Goal: Task Accomplishment & Management: Manage account settings

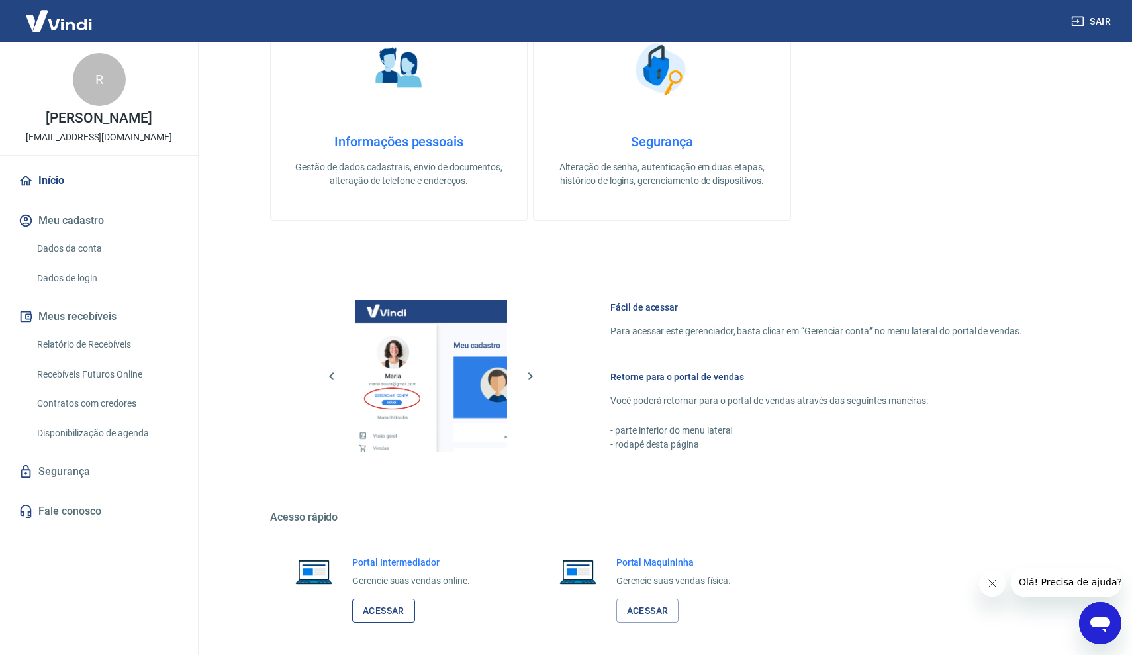
scroll to position [459, 0]
click at [406, 610] on link "Acessar" at bounding box center [383, 610] width 63 height 24
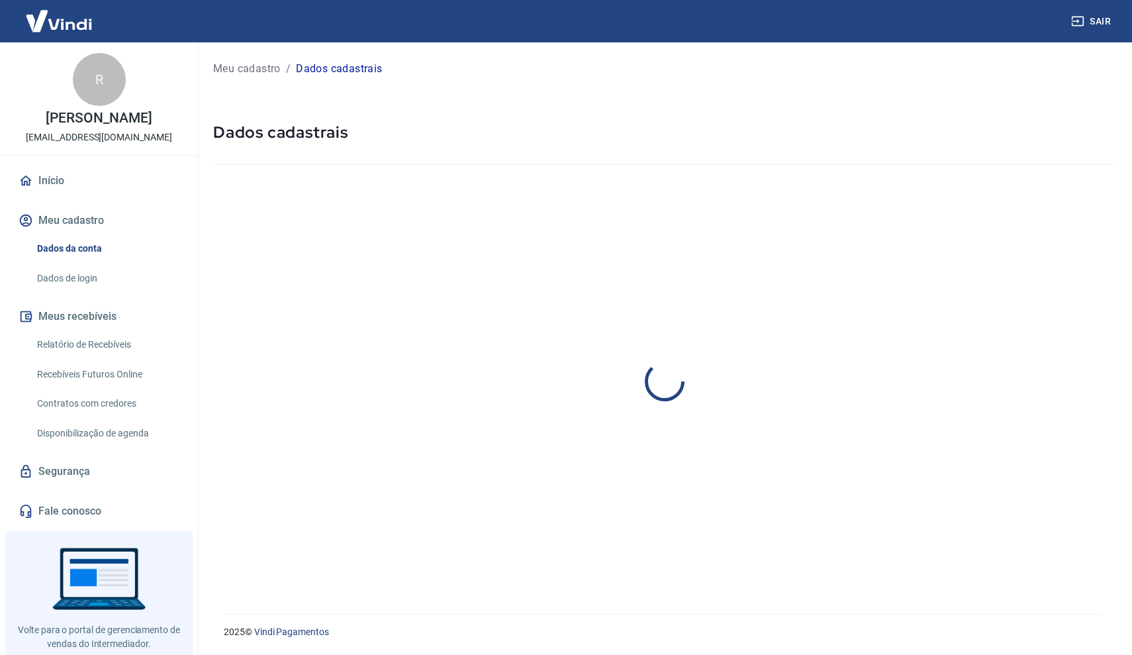
select select "SP"
select select "business"
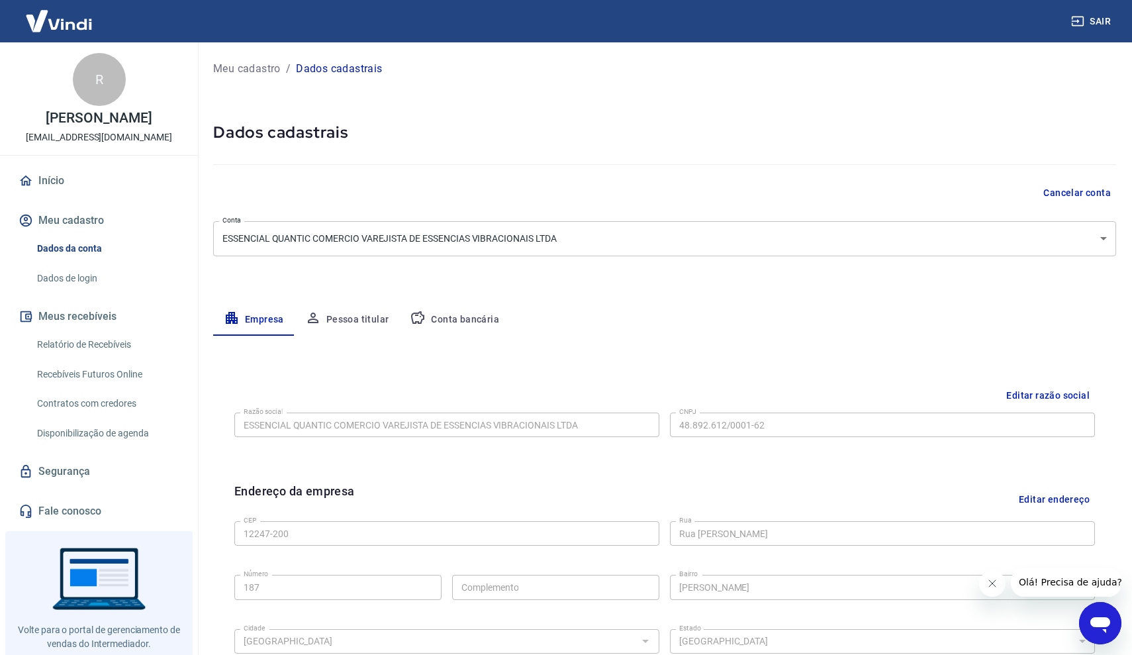
click at [469, 326] on button "Conta bancária" at bounding box center [454, 320] width 111 height 32
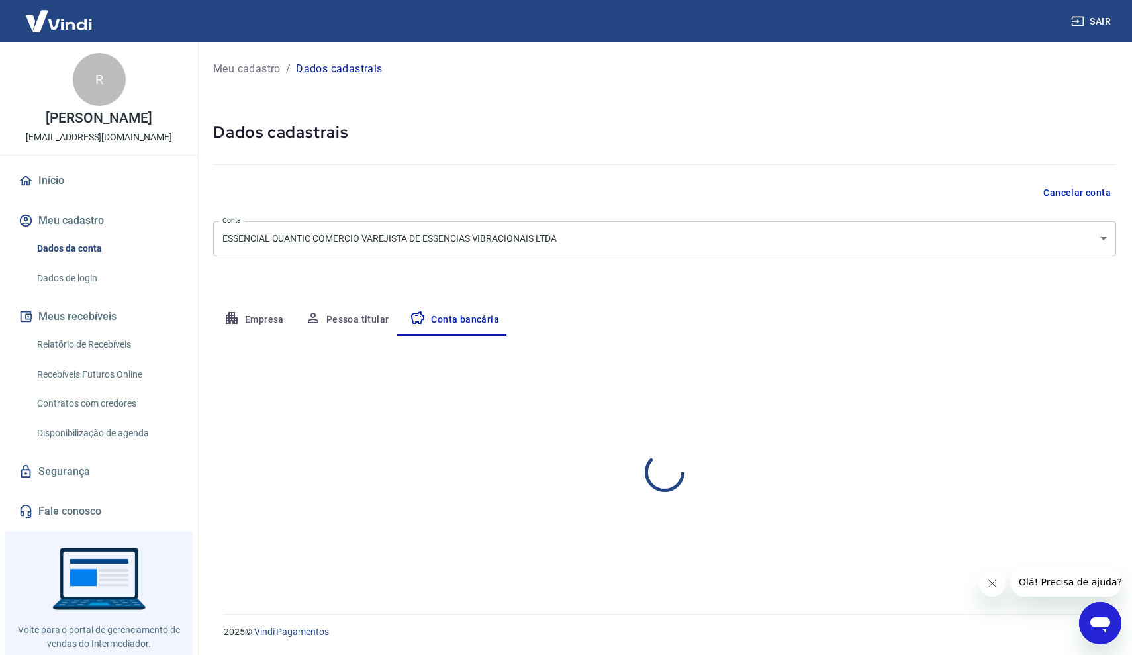
select select "1"
click at [1046, 369] on button "Editar conta bancária" at bounding box center [1060, 374] width 111 height 25
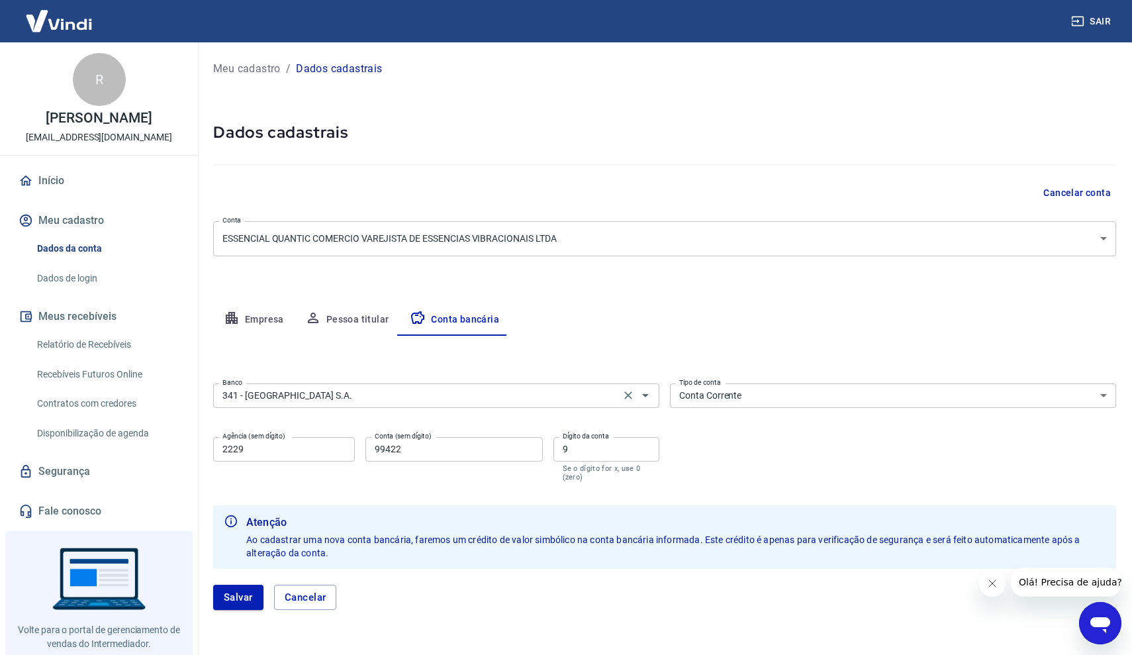
click at [513, 385] on div "341 - ITAÚ UNIBANCO S.A. Banco" at bounding box center [436, 395] width 446 height 24
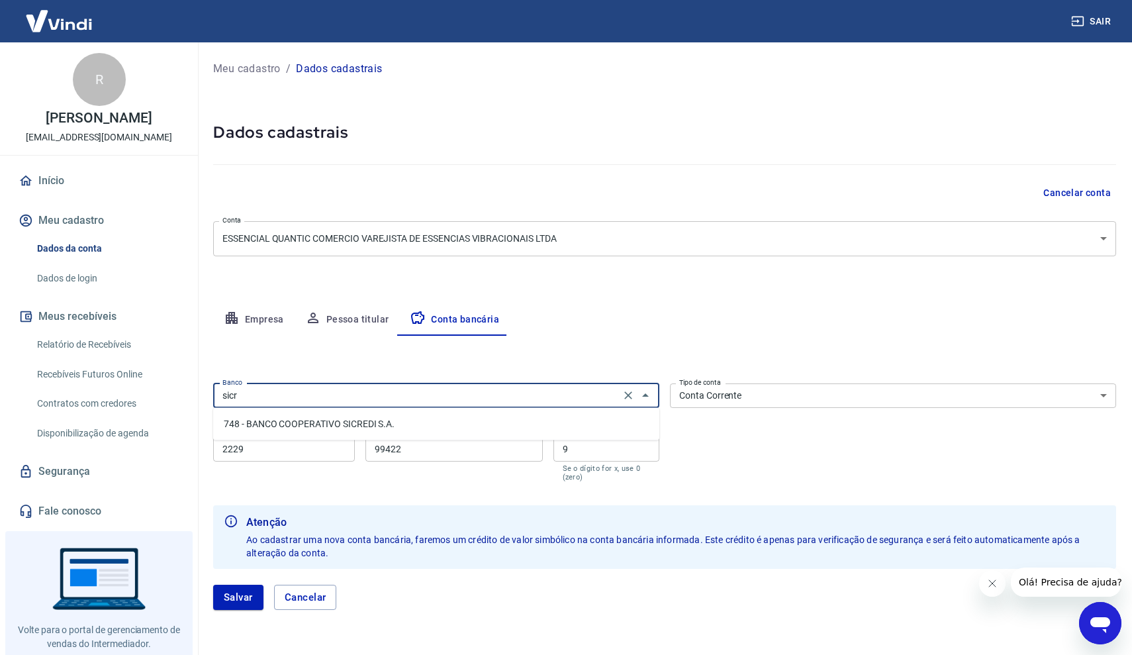
click at [432, 426] on li "748 - BANCO COOPERATIVO SICREDI S.A." at bounding box center [436, 424] width 446 height 22
type input "748 - BANCO COOPERATIVO SICREDI S.A."
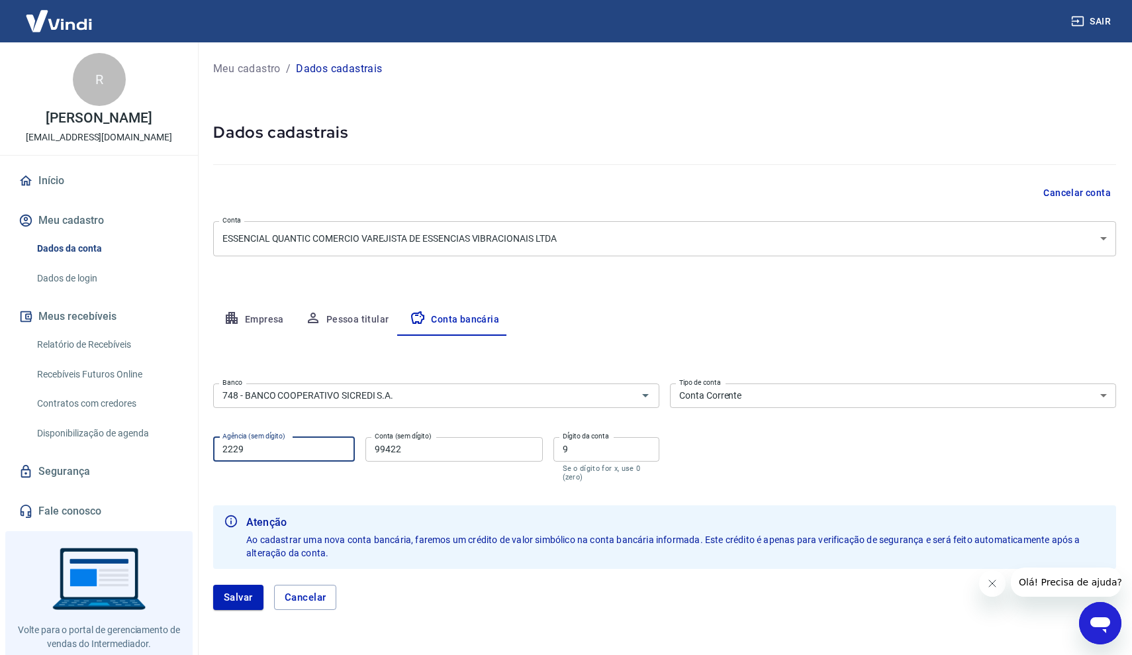
click at [321, 455] on input "2229" at bounding box center [284, 449] width 142 height 24
type input "0821"
type input "06660"
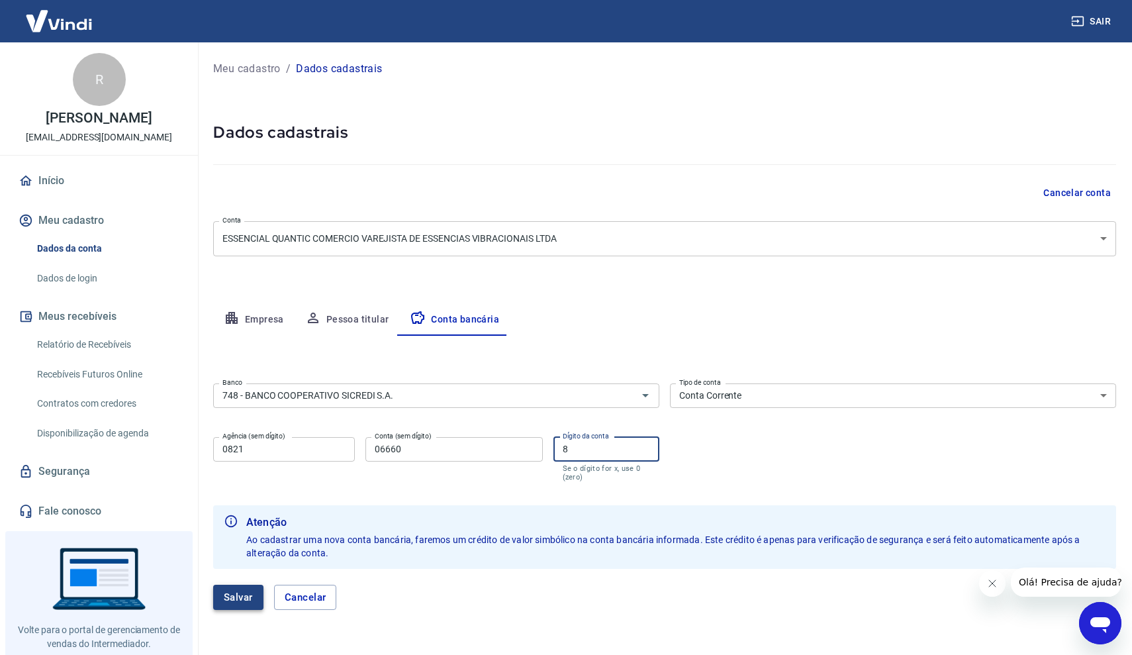
type input "8"
click at [242, 594] on button "Salvar" at bounding box center [238, 596] width 50 height 25
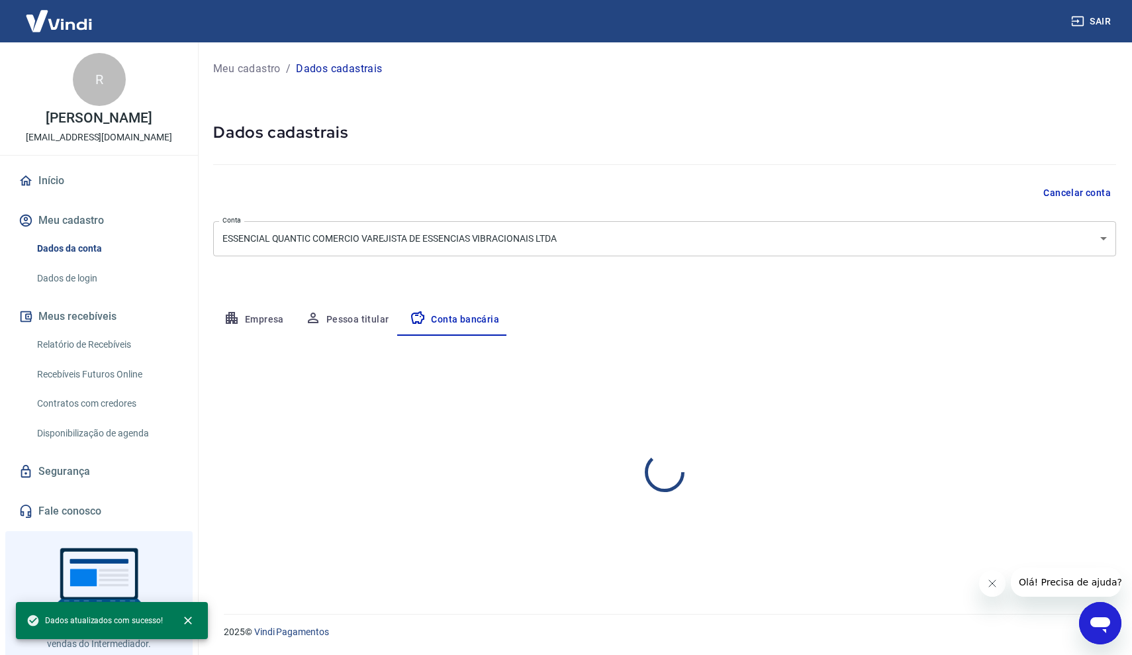
select select "1"
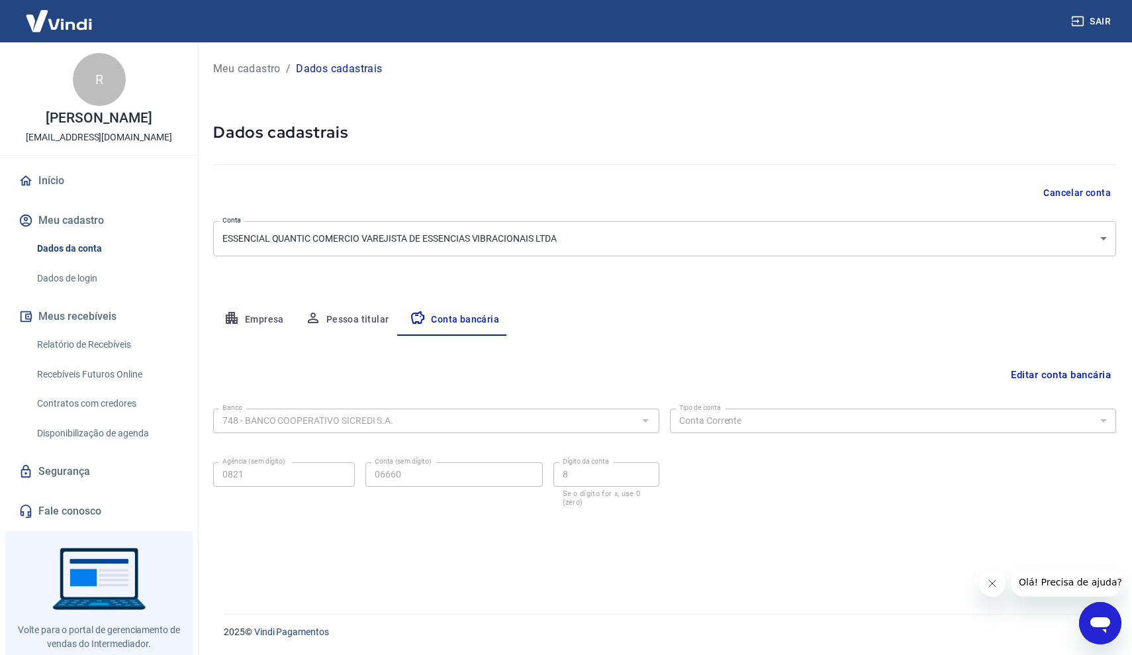
click at [1097, 23] on button "Sair" at bounding box center [1092, 21] width 48 height 24
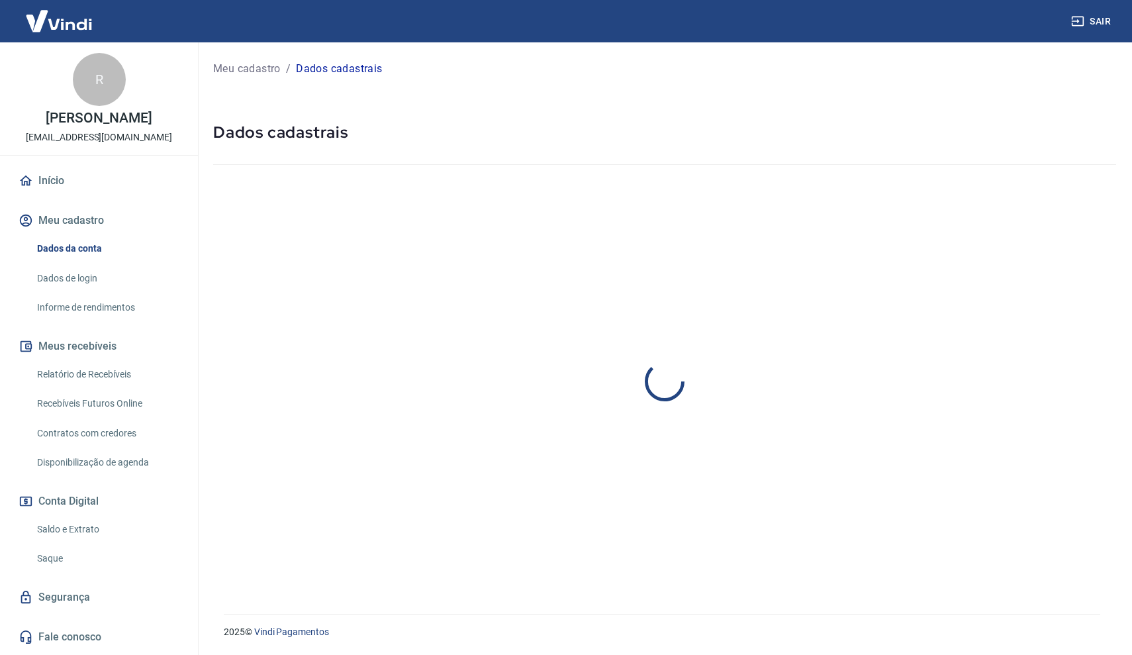
select select "SP"
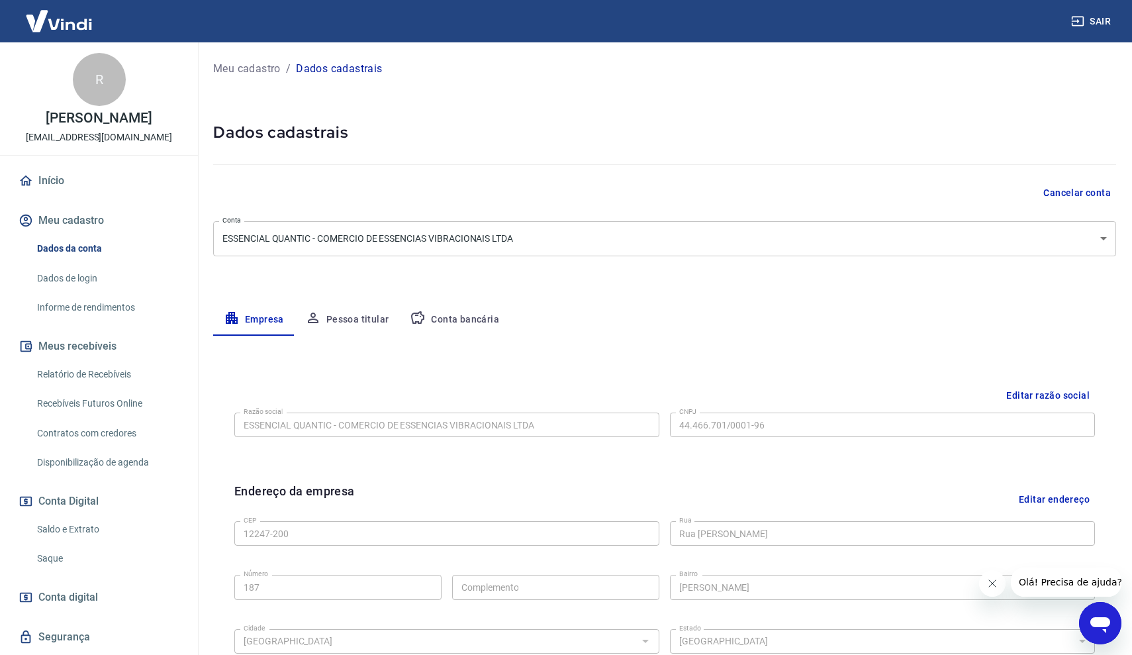
click at [88, 530] on link "Saldo e Extrato" at bounding box center [107, 529] width 150 height 27
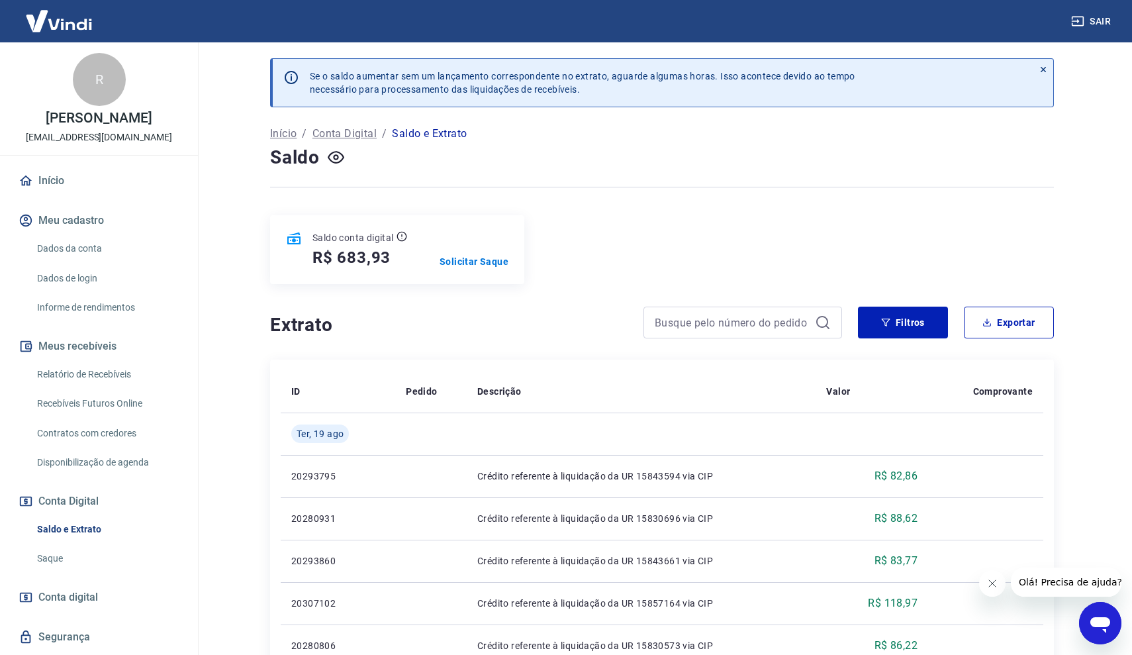
click at [48, 179] on link "Início" at bounding box center [99, 180] width 166 height 29
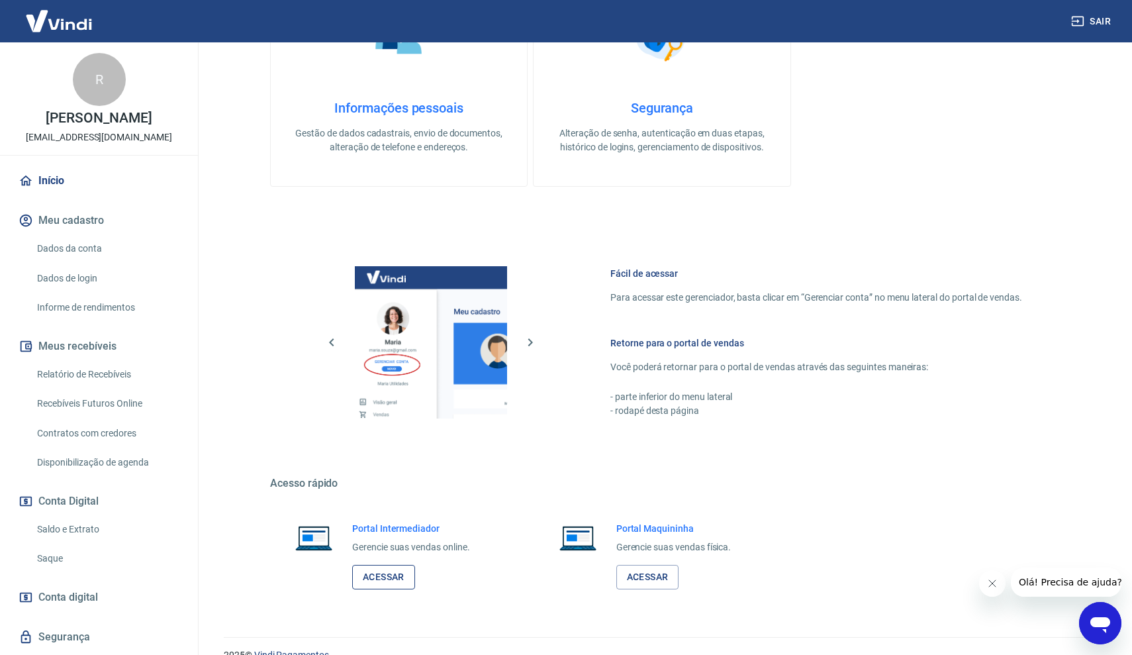
scroll to position [355, 0]
click at [387, 575] on link "Acessar" at bounding box center [383, 575] width 63 height 24
click at [102, 184] on link "Início" at bounding box center [99, 180] width 166 height 29
click at [378, 571] on link "Acessar" at bounding box center [383, 575] width 63 height 24
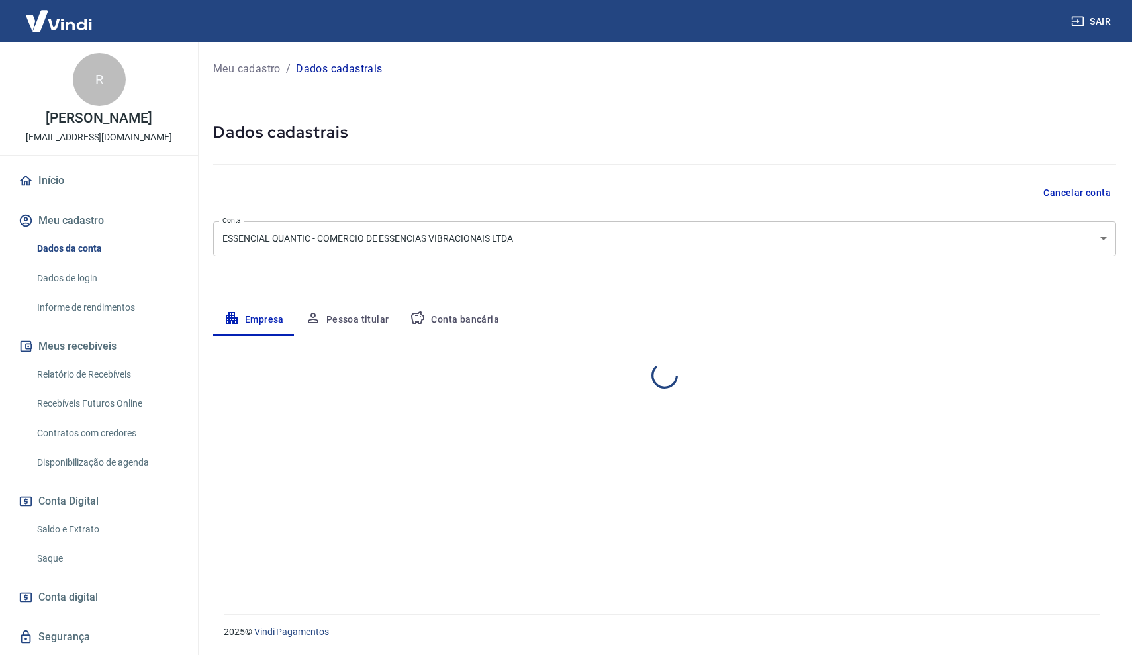
select select "SP"
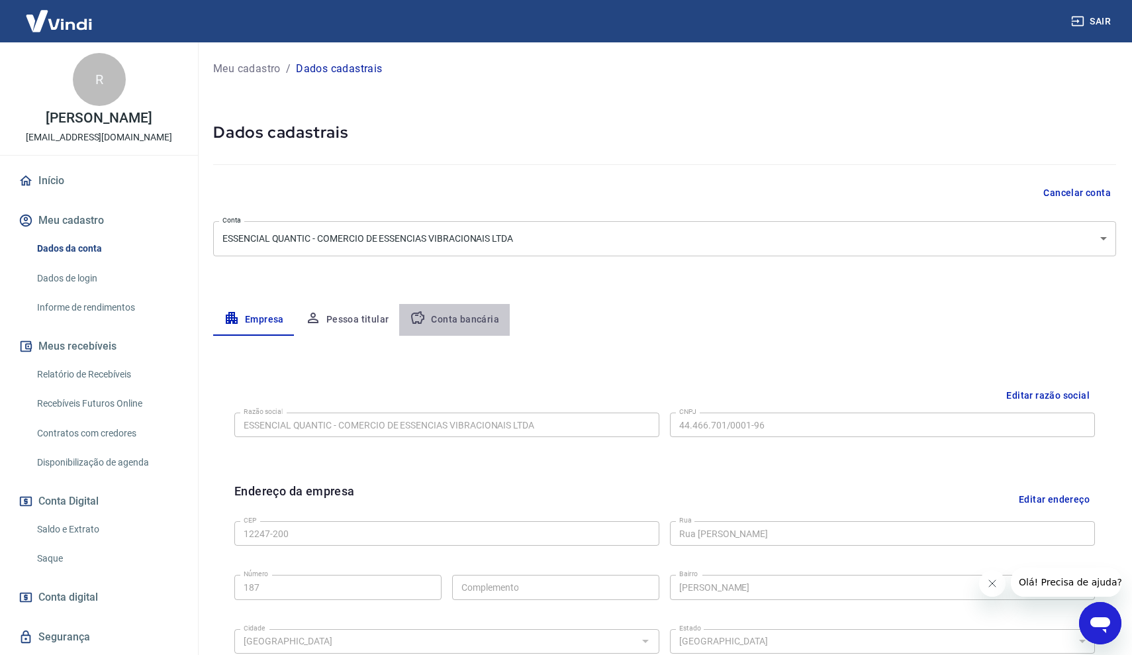
click at [464, 326] on button "Conta bancária" at bounding box center [454, 320] width 111 height 32
select select "1"
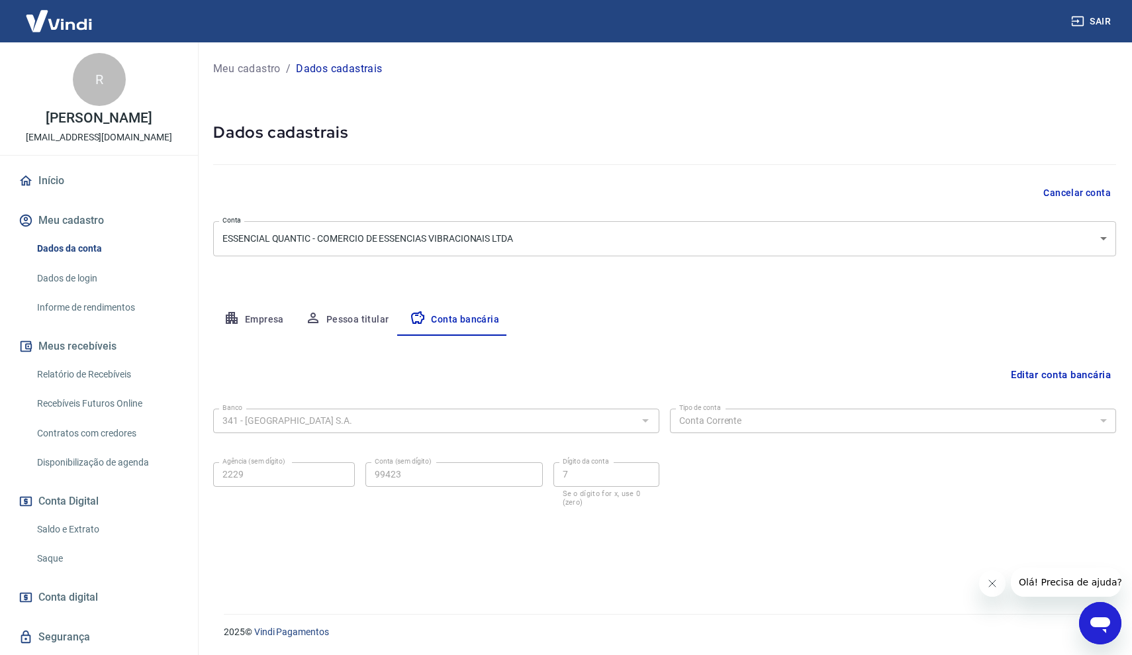
click at [1064, 370] on button "Editar conta bancária" at bounding box center [1060, 374] width 111 height 25
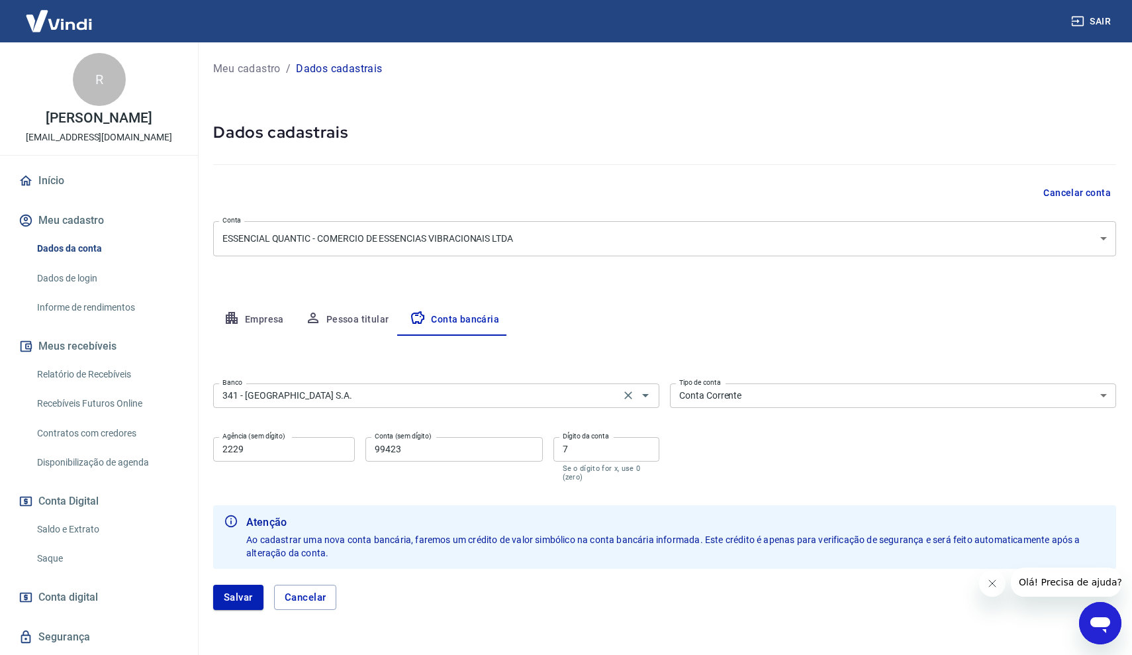
click at [368, 398] on input "341 - ITAÚ UNIBANCO S.A." at bounding box center [416, 395] width 399 height 17
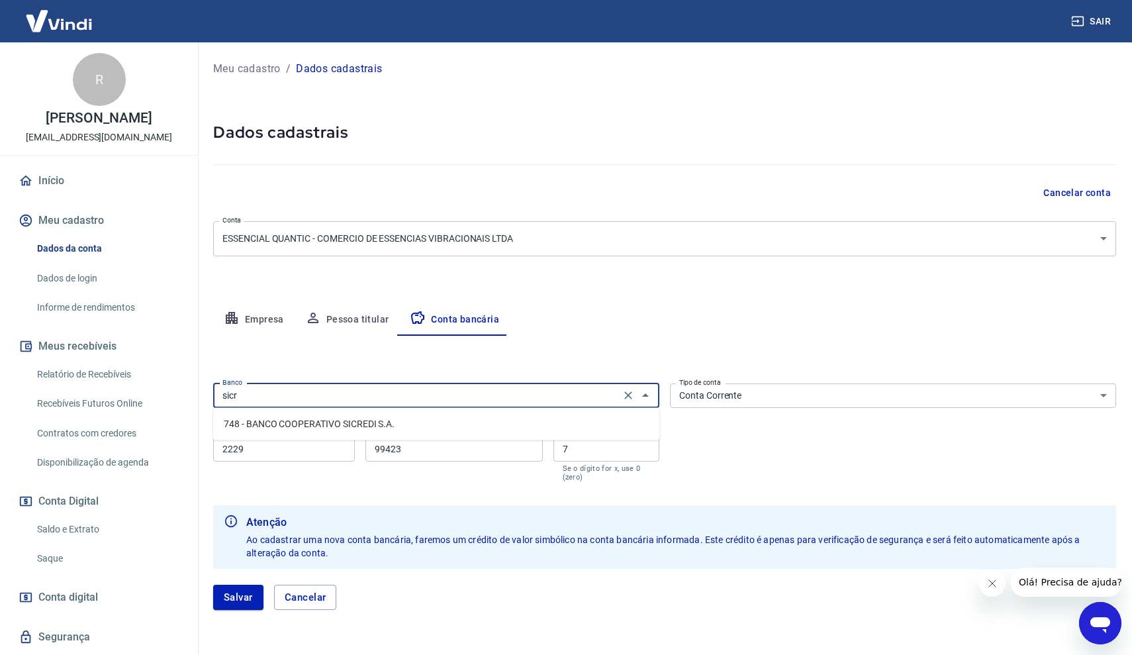
click at [362, 424] on li "748 - BANCO COOPERATIVO SICREDI S.A." at bounding box center [436, 424] width 446 height 22
type input "748 - BANCO COOPERATIVO SICREDI S.A."
click at [305, 450] on input "2229" at bounding box center [284, 449] width 142 height 24
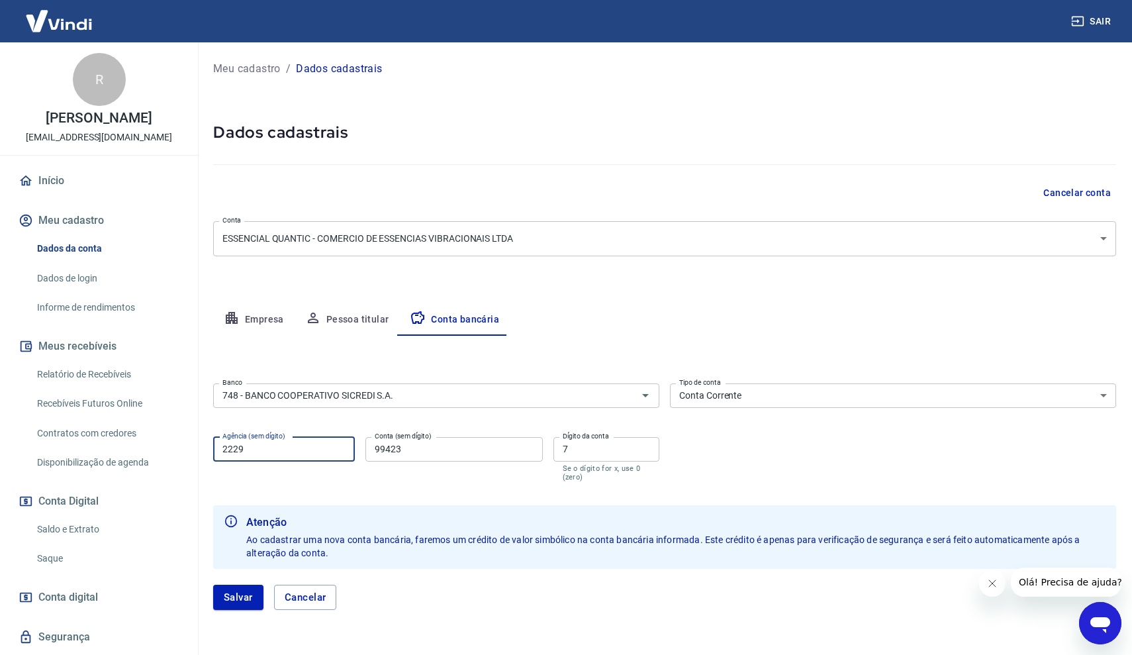
click at [305, 450] on input "2229" at bounding box center [284, 449] width 142 height 24
type input "0821"
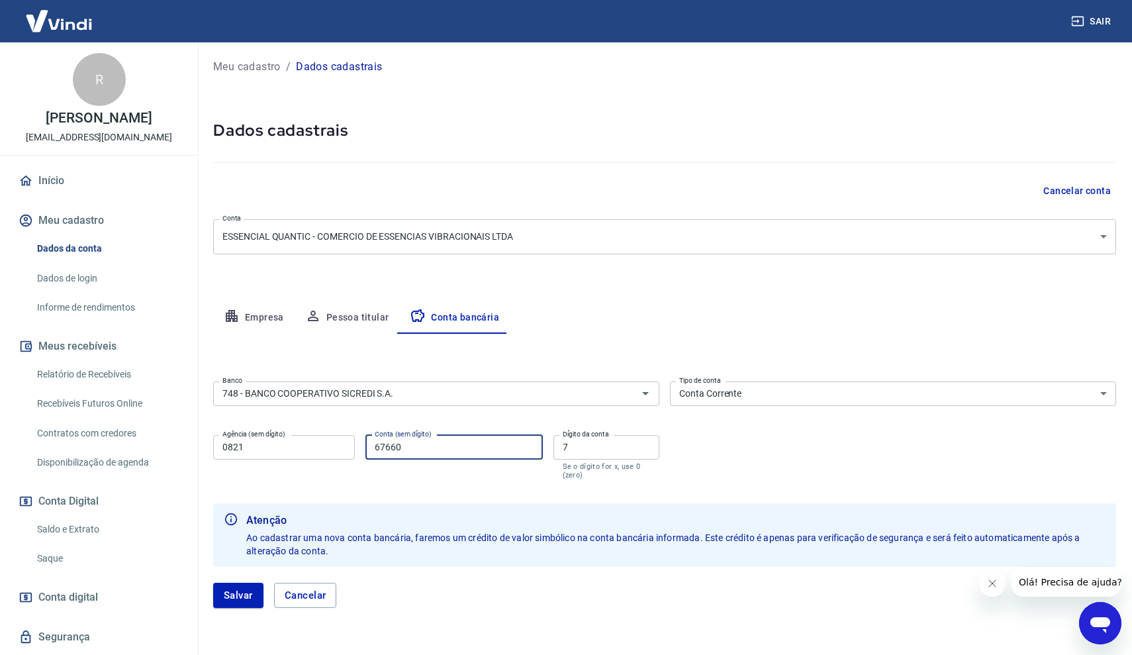
type input "67660"
click at [585, 449] on input "7" at bounding box center [606, 447] width 107 height 24
type input "4"
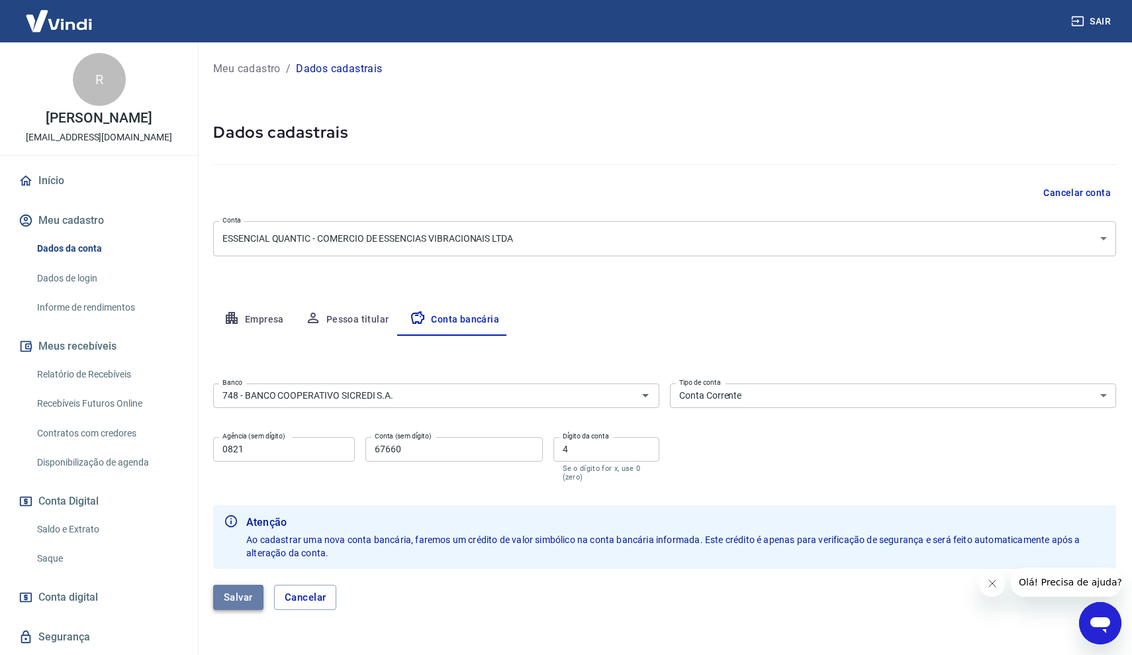
click at [259, 596] on button "Salvar" at bounding box center [238, 596] width 50 height 25
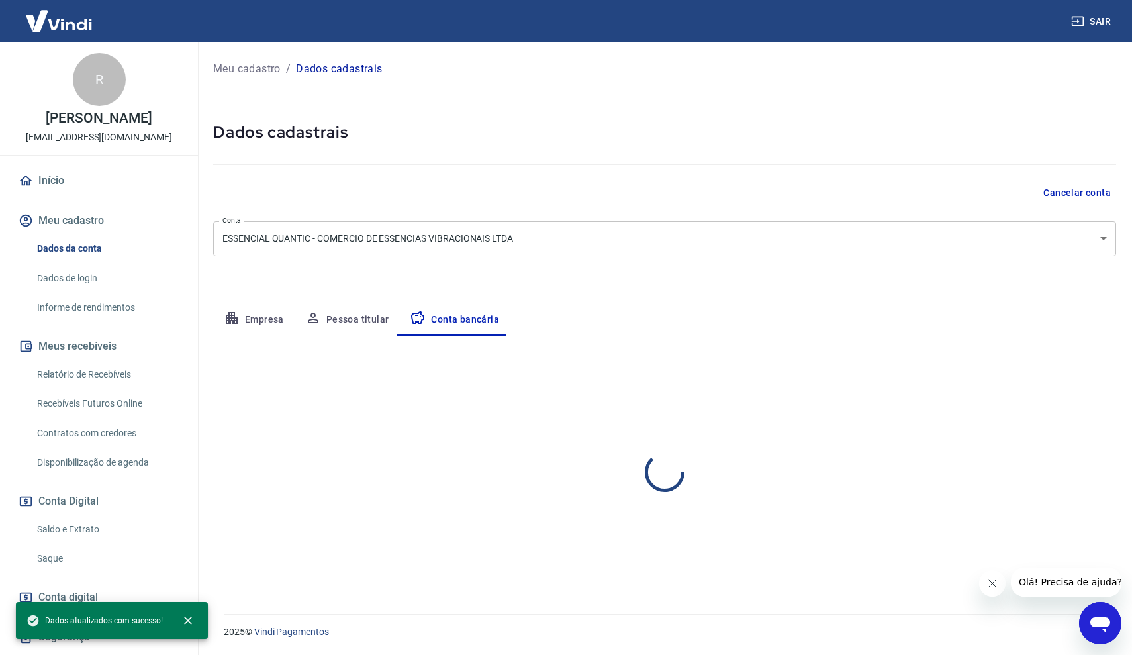
select select "1"
